Goal: Task Accomplishment & Management: Use online tool/utility

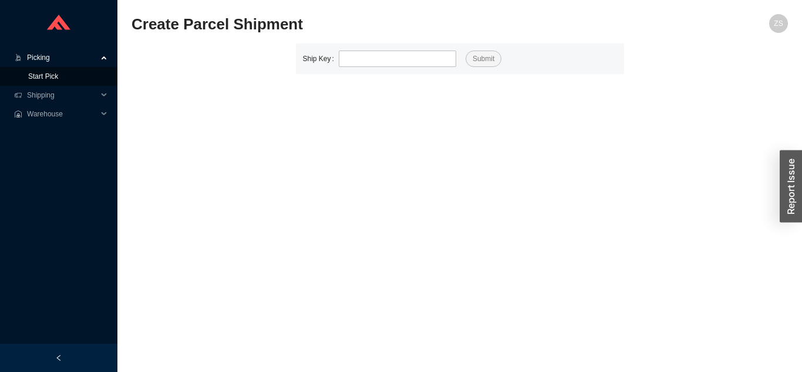
click at [55, 79] on link "Start Pick" at bounding box center [43, 76] width 30 height 8
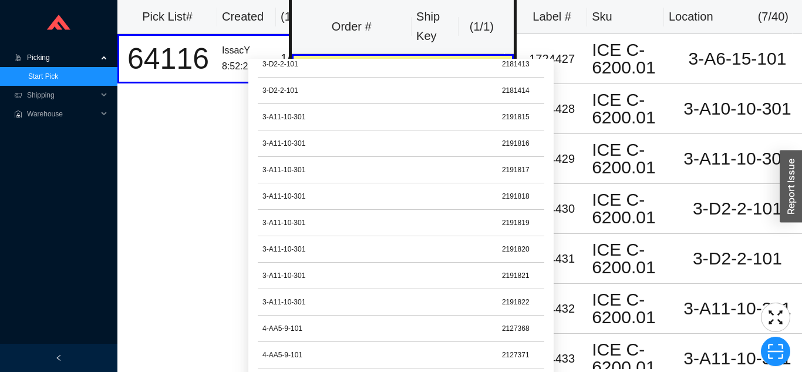
scroll to position [73, 0]
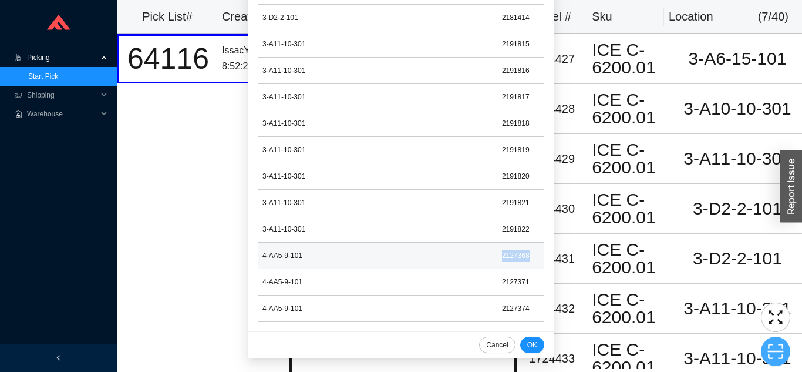
click at [776, 353] on icon "scan" at bounding box center [776, 351] width 18 height 18
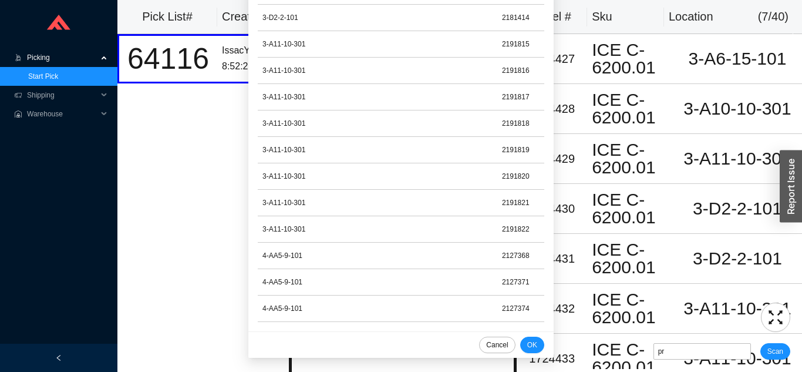
type input "pr2127368"
click button "Scan" at bounding box center [775, 351] width 30 height 16
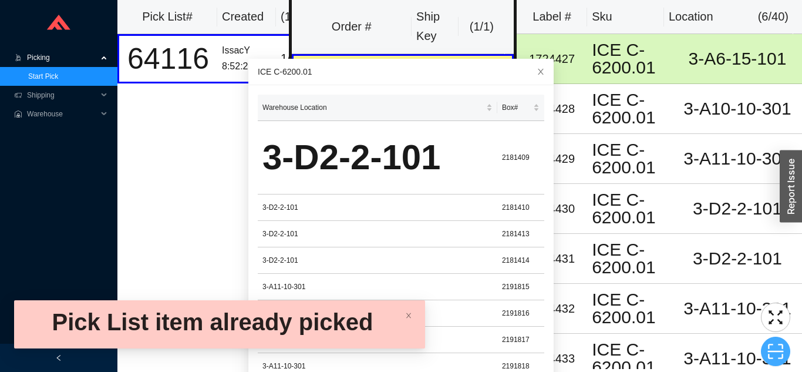
click at [771, 347] on icon "scan" at bounding box center [776, 351] width 18 height 18
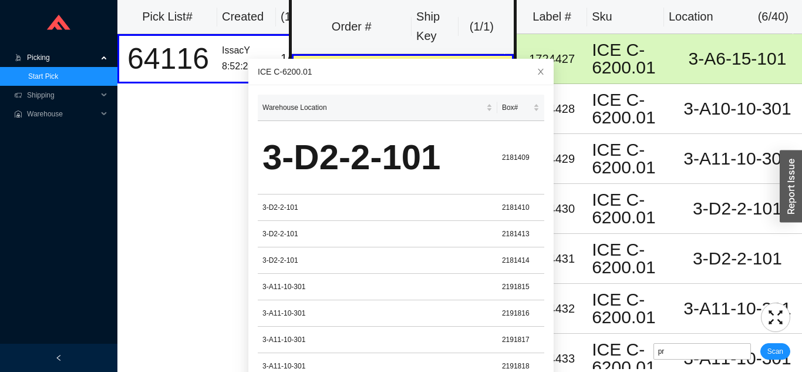
type input "pr2127368"
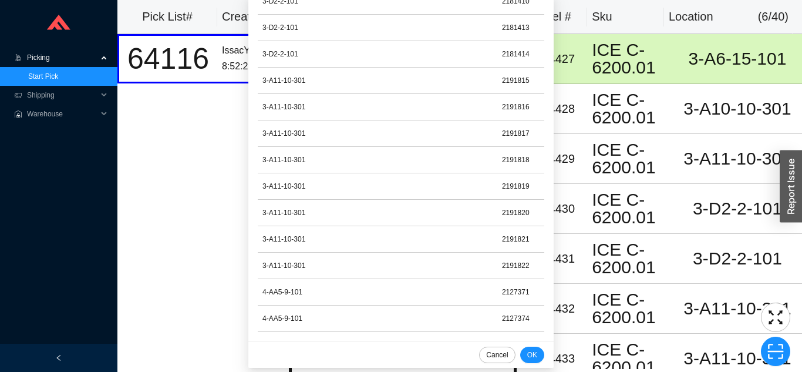
scroll to position [73, 0]
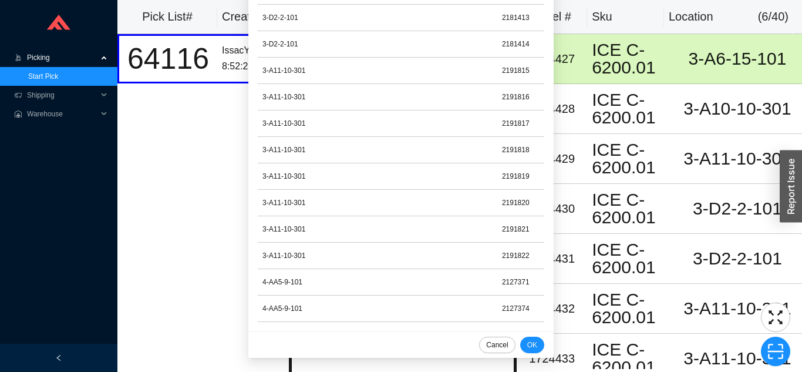
click at [766, 344] on span "scan" at bounding box center [776, 351] width 28 height 18
type input "pr2127371"
click button "Scan" at bounding box center [775, 351] width 30 height 16
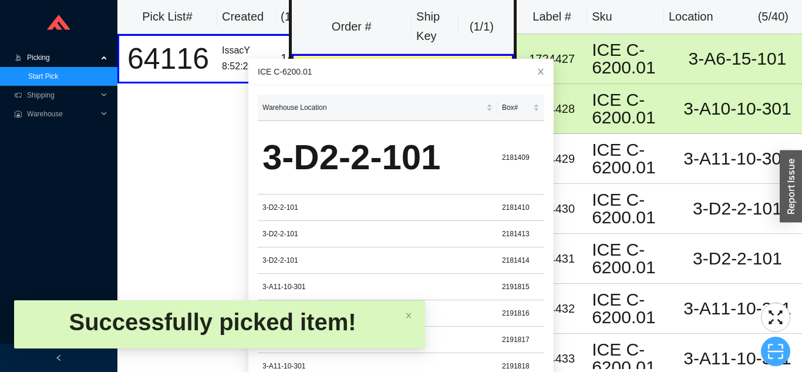
click at [770, 347] on icon "scan" at bounding box center [776, 351] width 18 height 18
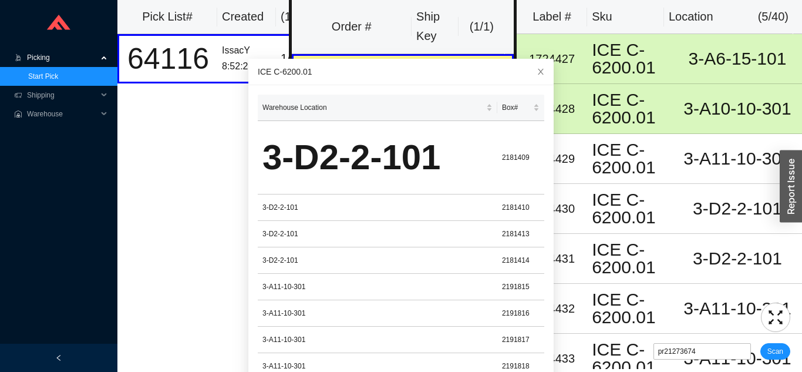
type input "pr2127374"
click button "Scan" at bounding box center [775, 351] width 30 height 16
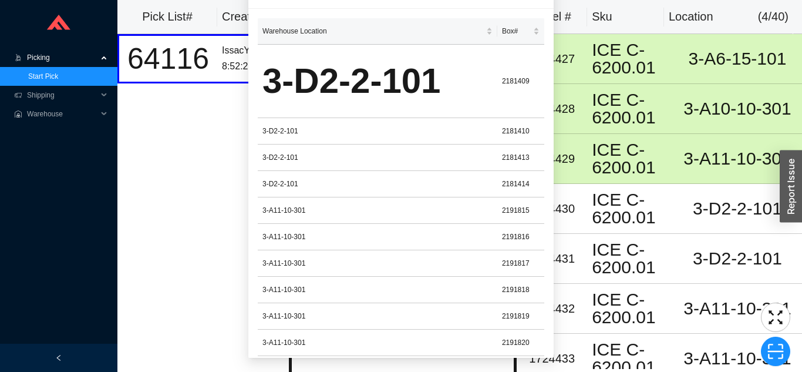
scroll to position [0, 0]
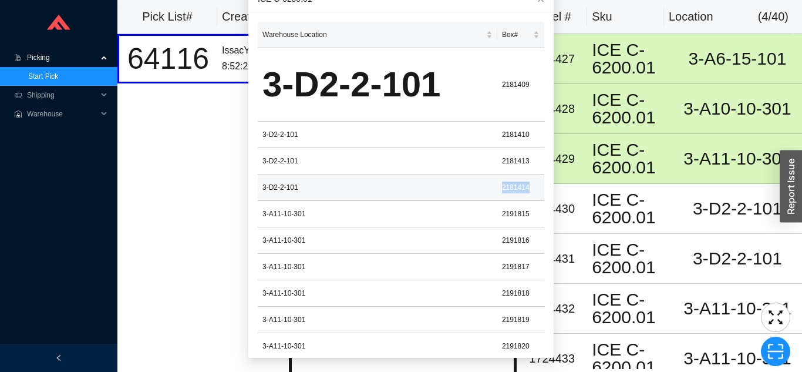
copy td "2181414"
click at [758, 349] on div "3-A11-10-301" at bounding box center [738, 358] width 120 height 18
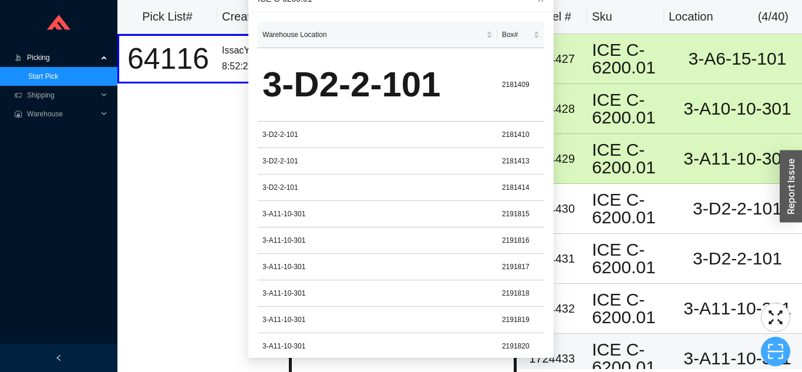
click at [785, 351] on span "scan" at bounding box center [776, 351] width 28 height 18
type input "pr2181414"
click button "Scan" at bounding box center [775, 351] width 30 height 16
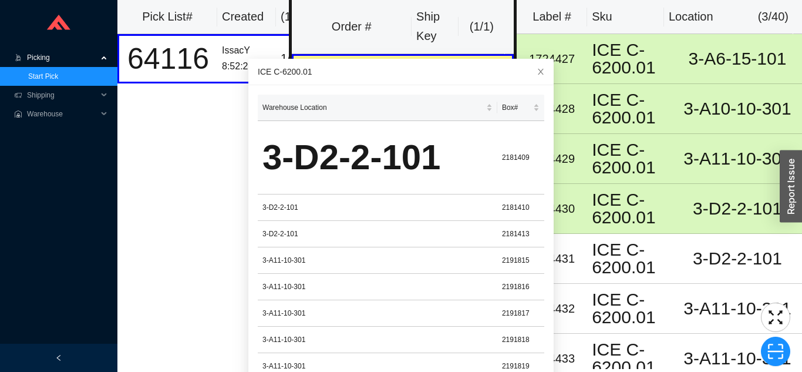
click at [777, 348] on icon "scan" at bounding box center [776, 351] width 18 height 18
type input "pr2181413"
click button "Scan" at bounding box center [775, 351] width 30 height 16
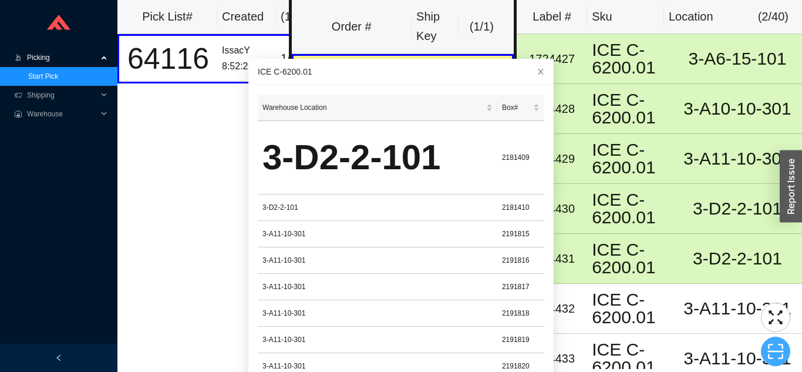
click at [778, 359] on icon "scan" at bounding box center [776, 351] width 18 height 18
type input "pr2181410"
click button "Scan" at bounding box center [775, 351] width 30 height 16
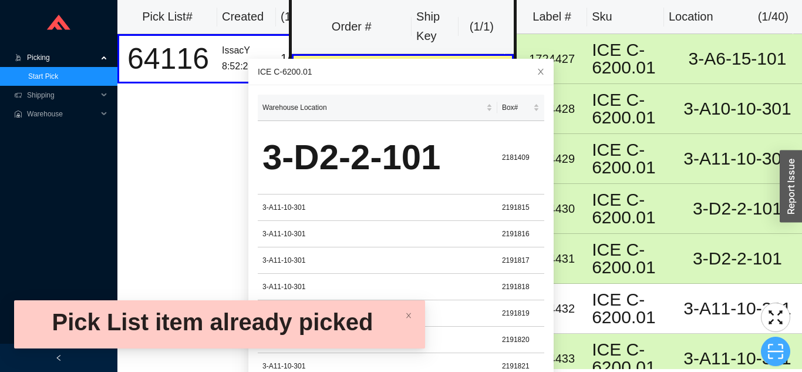
click at [775, 349] on icon "scan" at bounding box center [776, 351] width 18 height 18
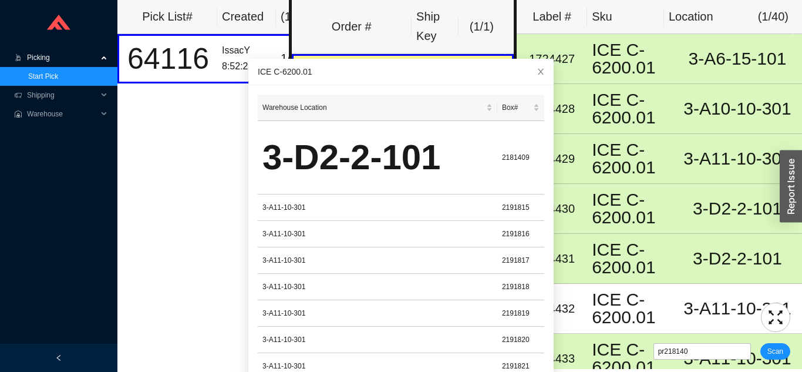
type input "pr2181409"
click button "Scan" at bounding box center [775, 351] width 30 height 16
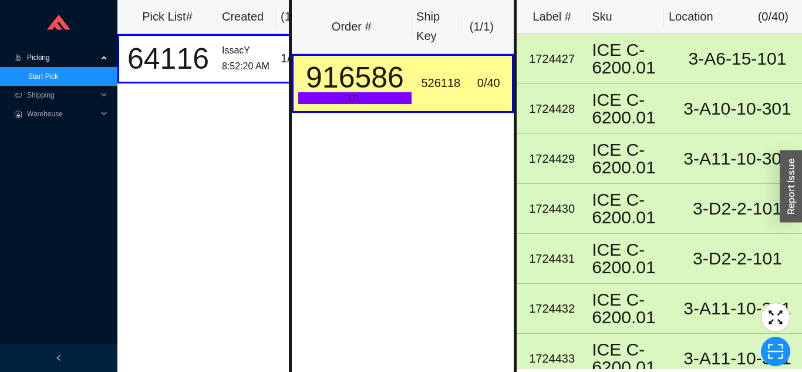
click at [773, 362] on button "button" at bounding box center [775, 350] width 29 height 29
type input "sk526118"
click button "Scan" at bounding box center [775, 351] width 30 height 16
